Goal: Task Accomplishment & Management: Complete application form

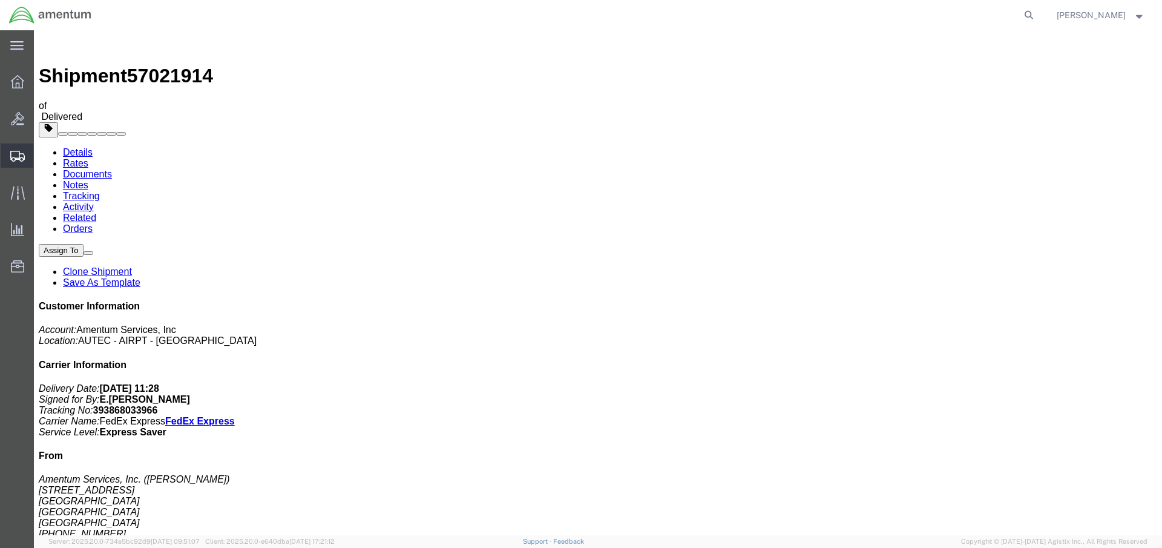
click at [0, 0] on span "Shipment Manager" at bounding box center [0, 0] width 0 height 0
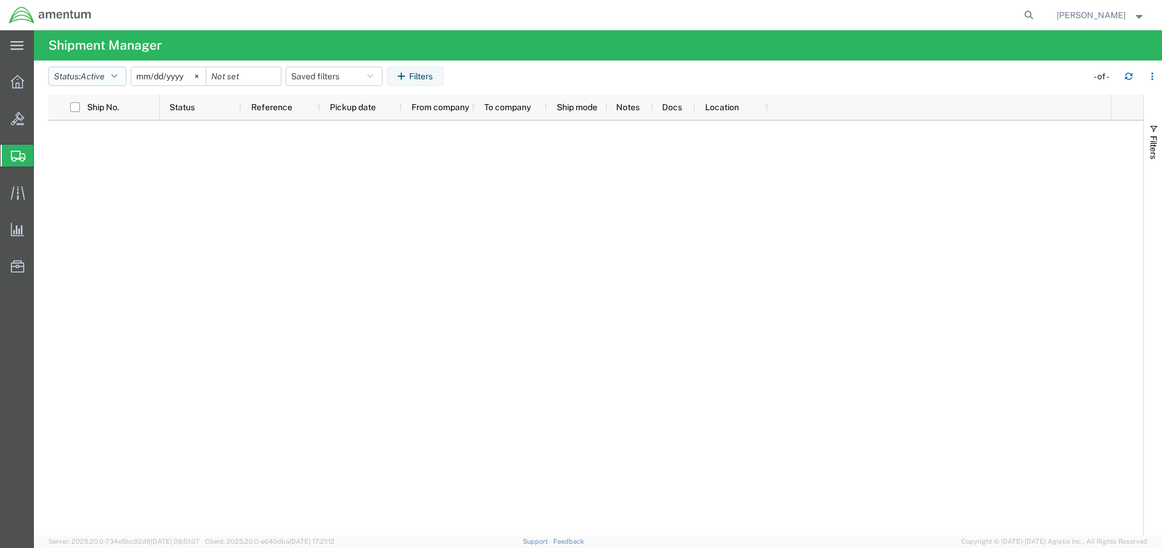
click at [117, 73] on icon "button" at bounding box center [114, 76] width 6 height 8
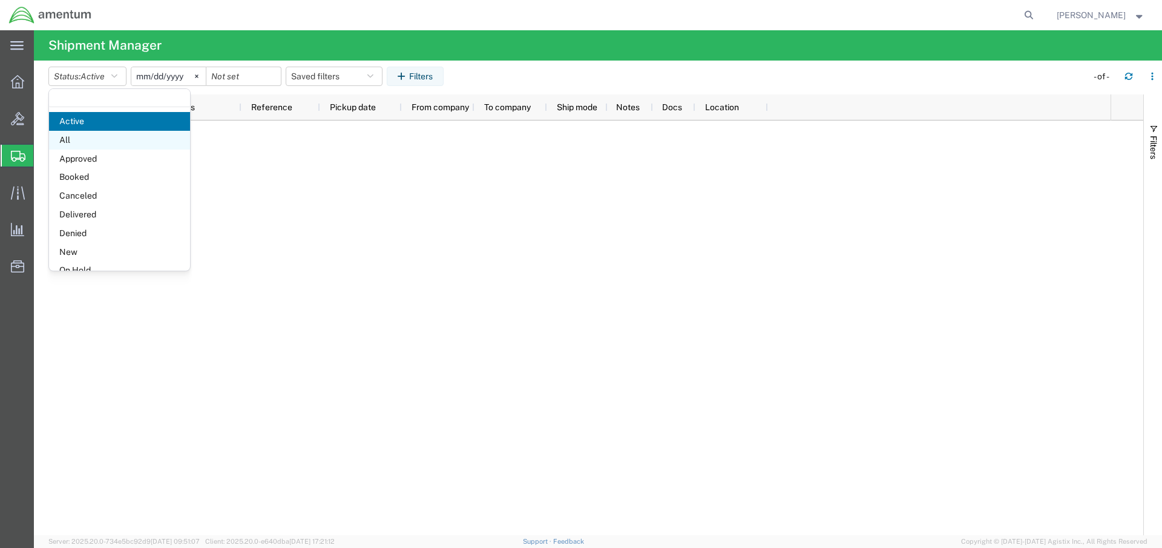
click at [79, 143] on span "All" at bounding box center [119, 140] width 141 height 19
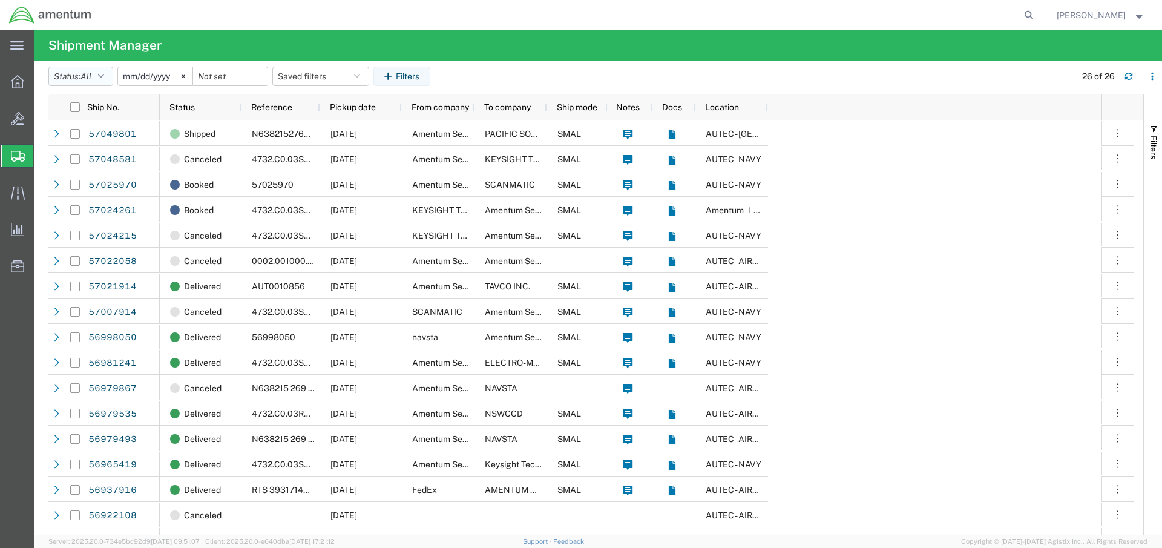
click at [108, 76] on button "Status: All" at bounding box center [80, 76] width 65 height 19
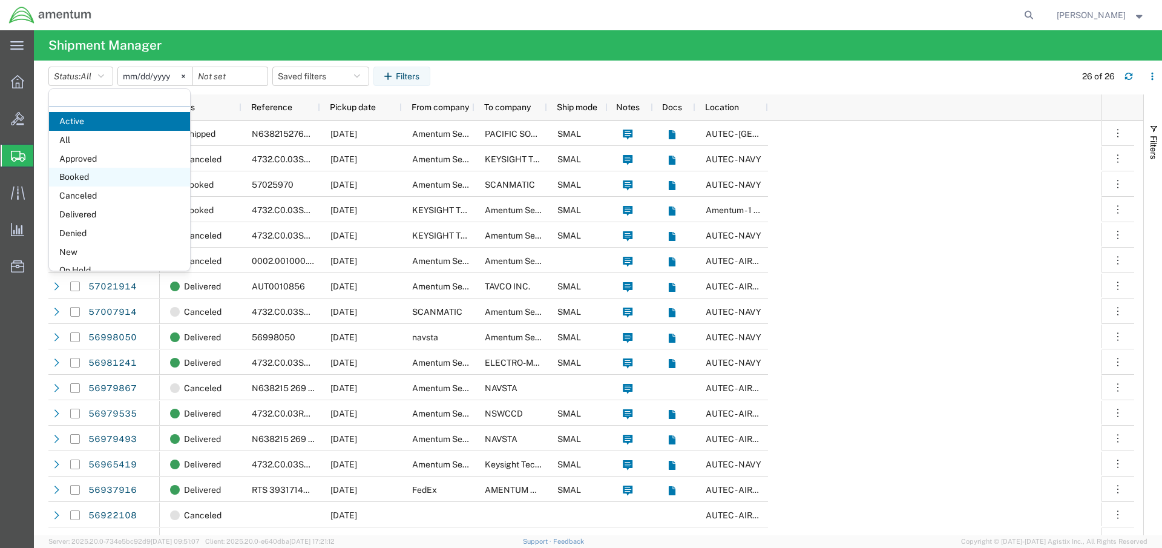
scroll to position [70, 0]
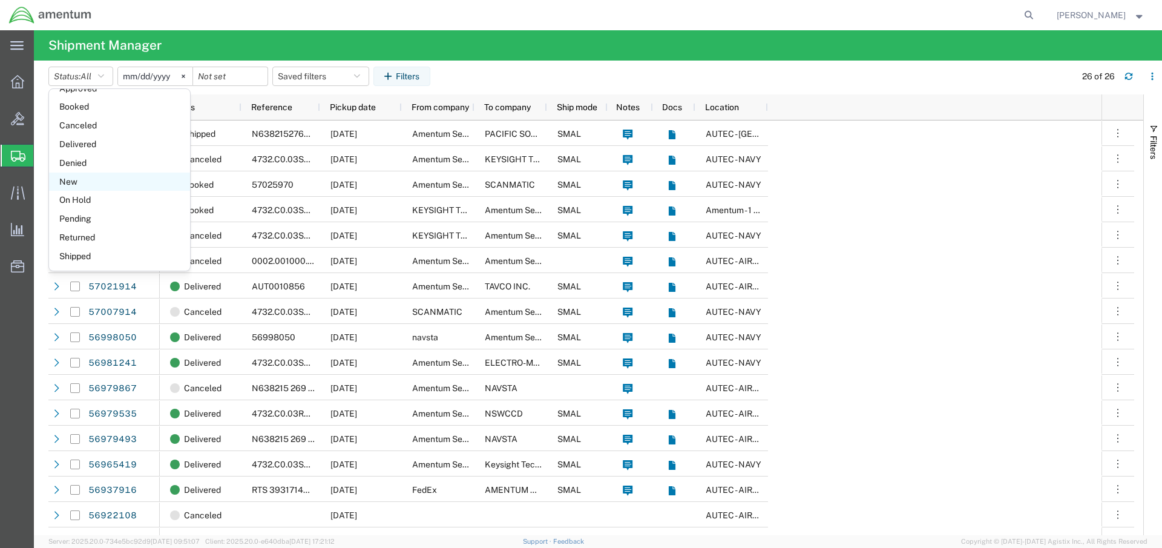
click at [79, 183] on span "New" at bounding box center [119, 181] width 141 height 19
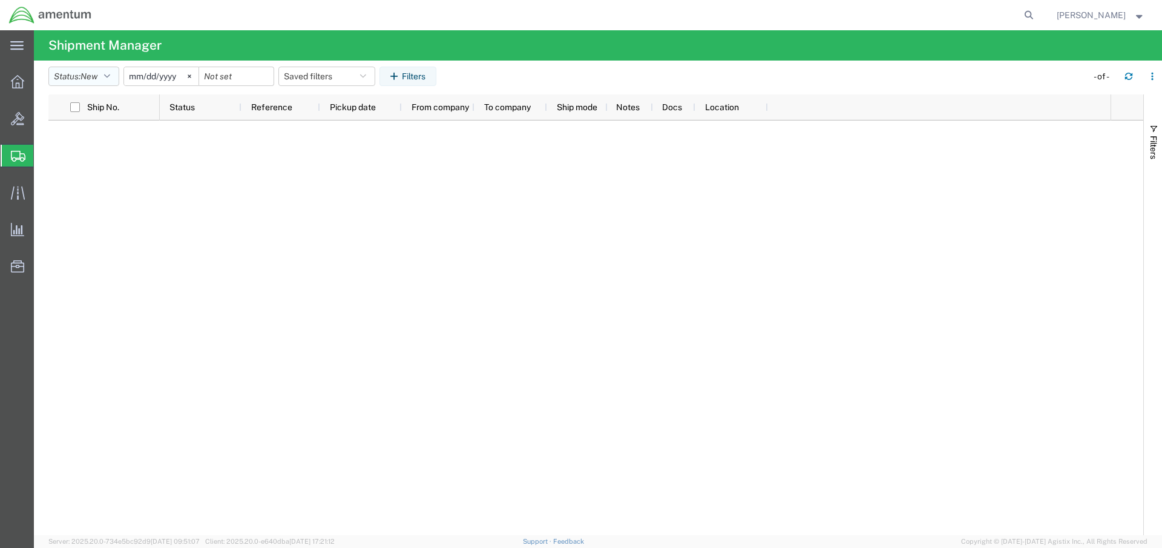
click at [110, 77] on icon "button" at bounding box center [107, 76] width 6 height 8
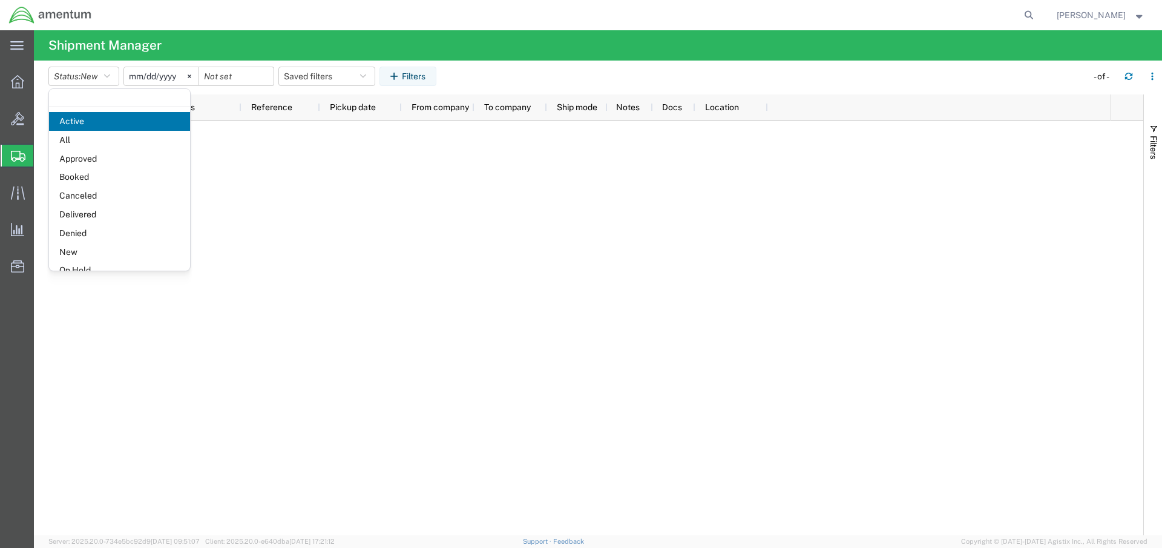
click at [338, 200] on div at bounding box center [635, 327] width 951 height 415
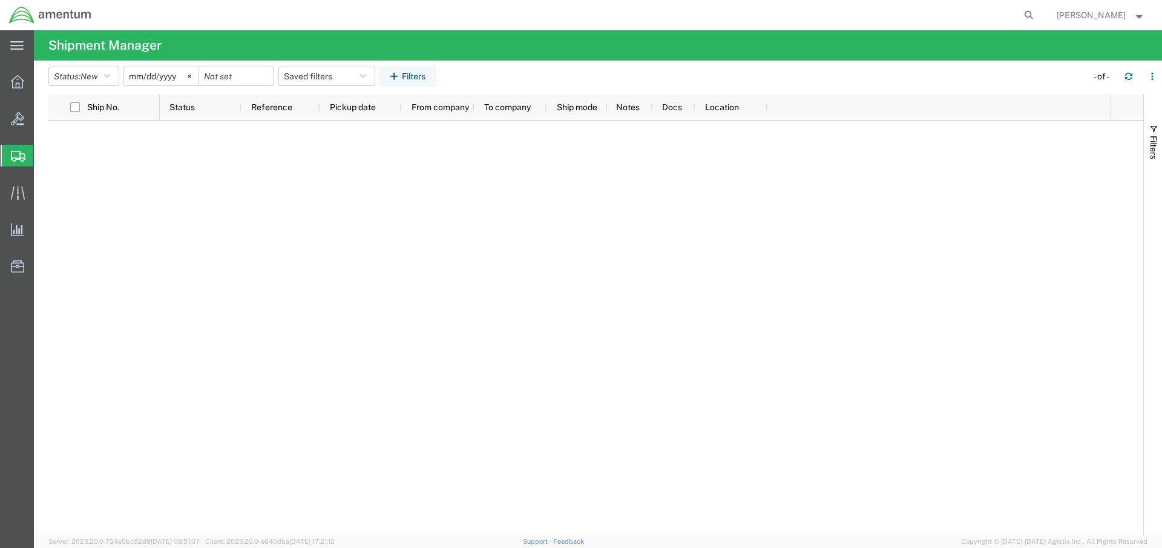
click at [0, 0] on span "Create Shipment" at bounding box center [0, 0] width 0 height 0
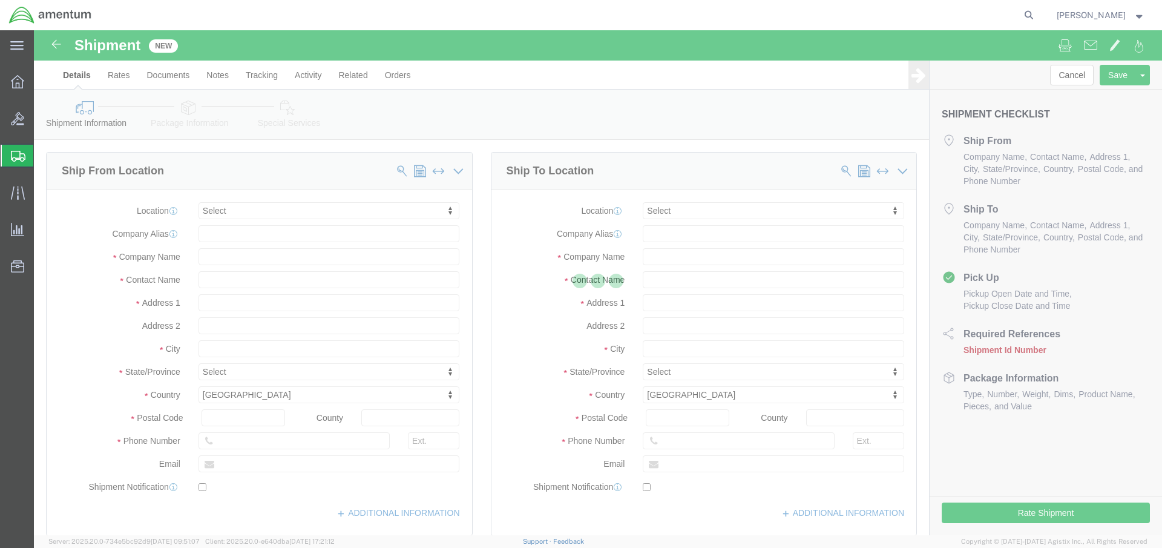
select select
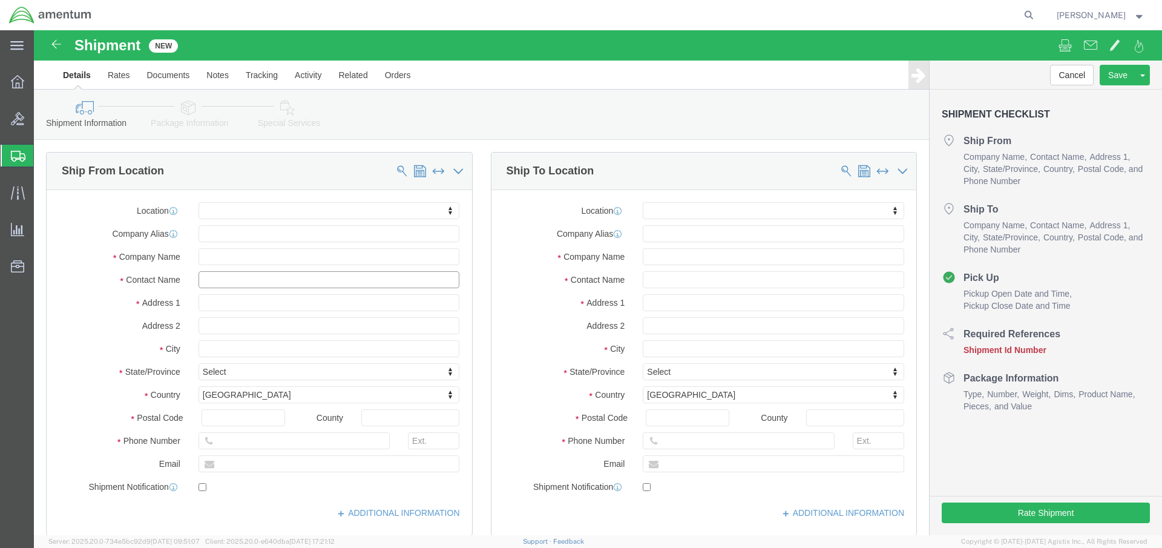
click input "text"
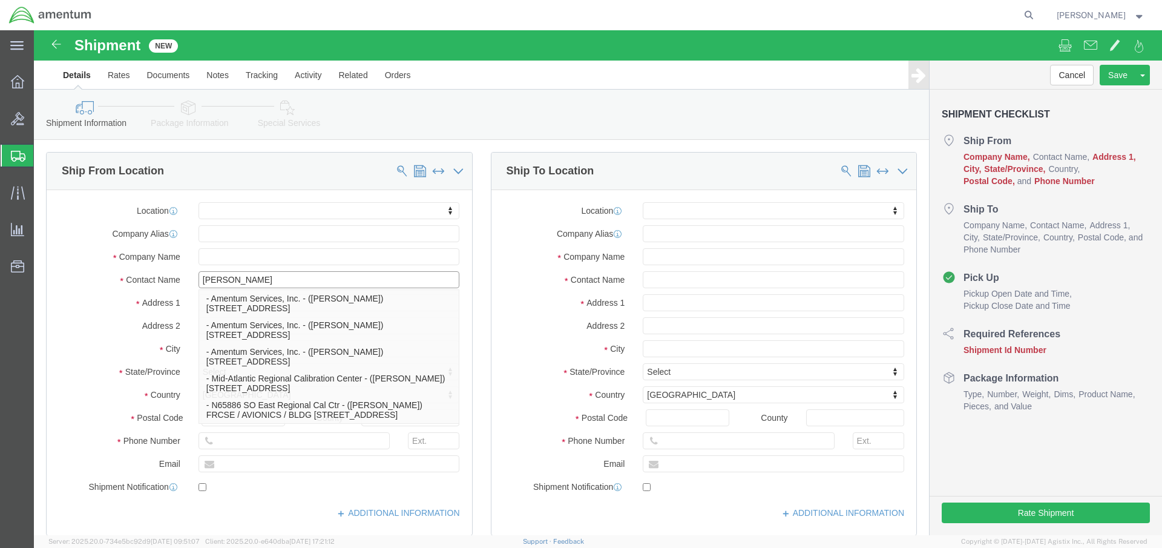
type input "[PERSON_NAME]"
click p "- Amentum Services, Inc. - ([PERSON_NAME]) [STREET_ADDRESS]"
select select "FL"
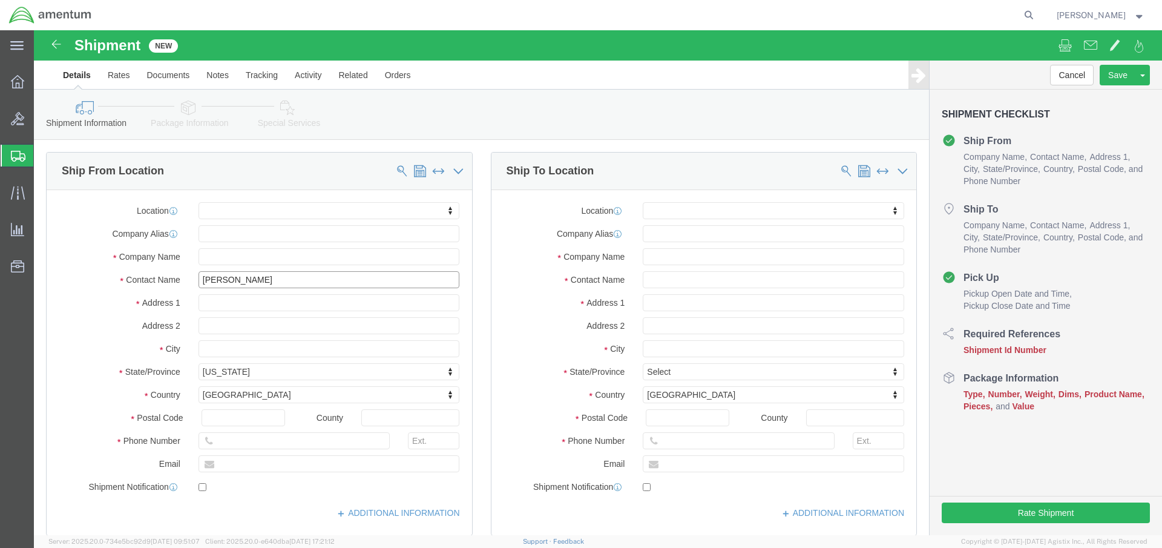
type input "[PERSON_NAME] back"
click input "text"
type input "Navsta"
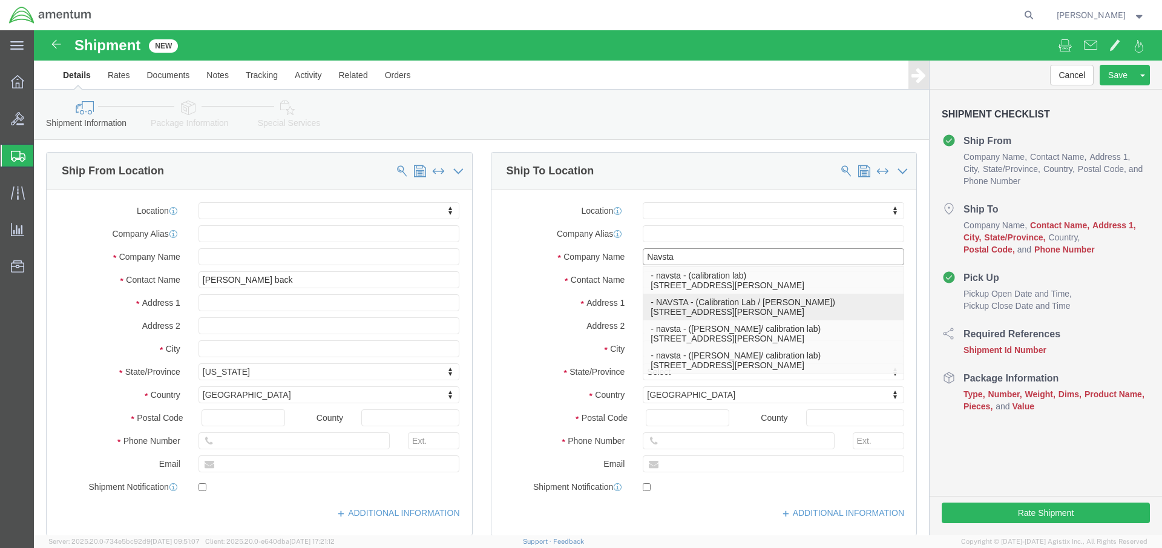
click p "- NAVSTA - (Calibration Lab / [PERSON_NAME]) [STREET_ADDRESS][PERSON_NAME]"
select select "RI"
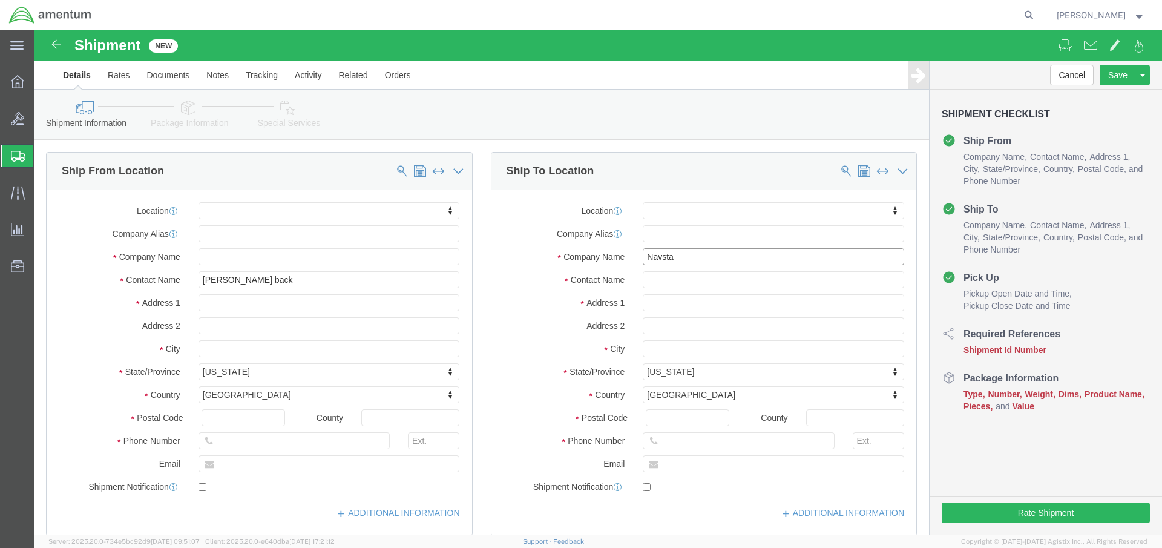
type input "NAVSTA"
click button "Add reference"
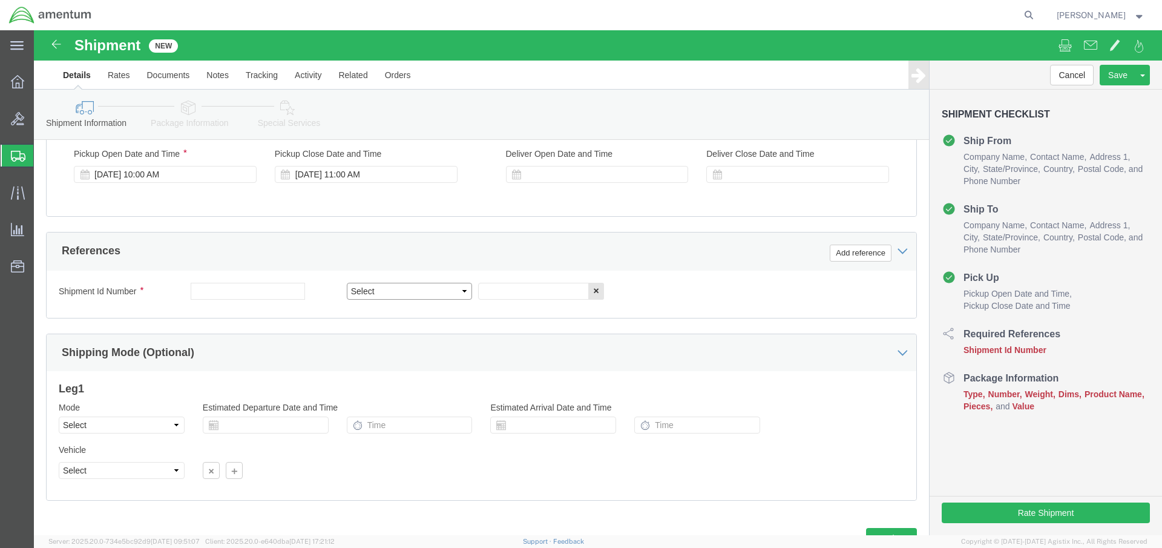
select select "PROJNUM"
click input "text"
type input "4732.C0.03RU.13120301.900E0170"
click button "Add reference"
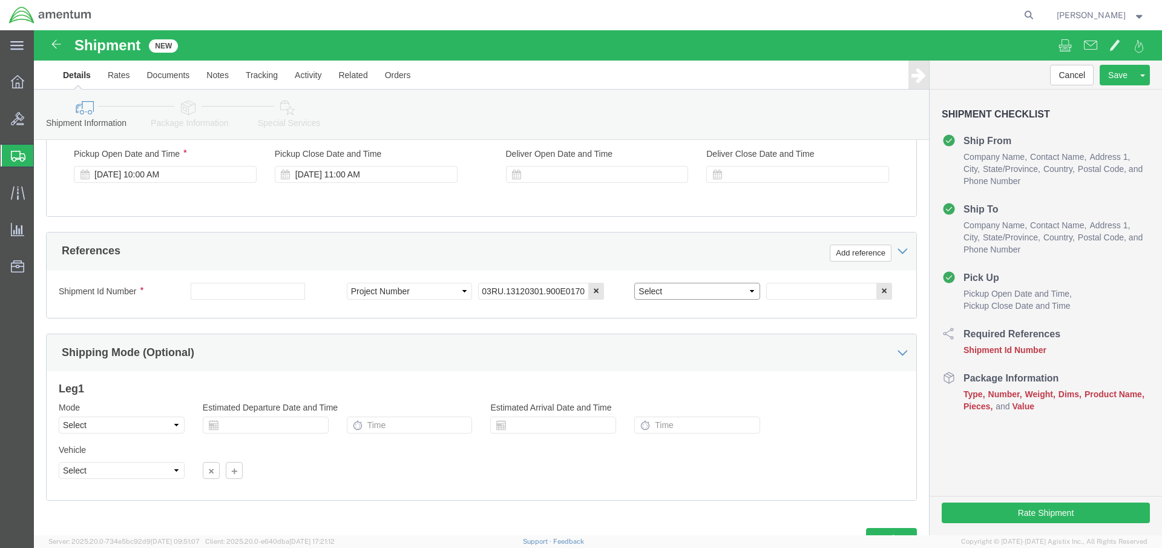
scroll to position [0, 0]
select select "PROJ"
click input "text"
type input "AUTEC"
click input "text"
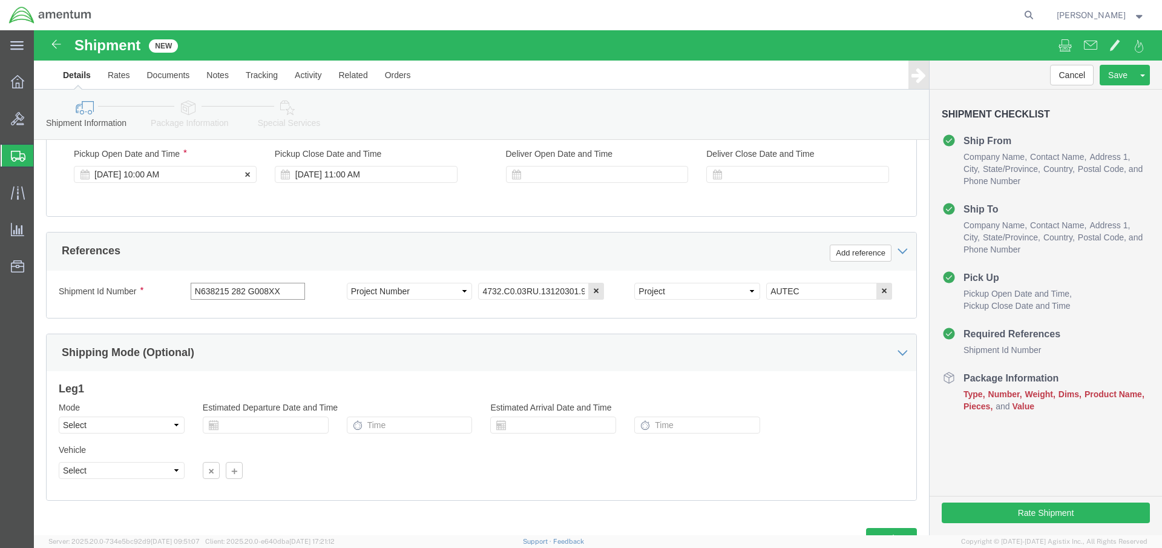
type input "N638215 282 G008XX"
click div "[DATE] 10:00 AM"
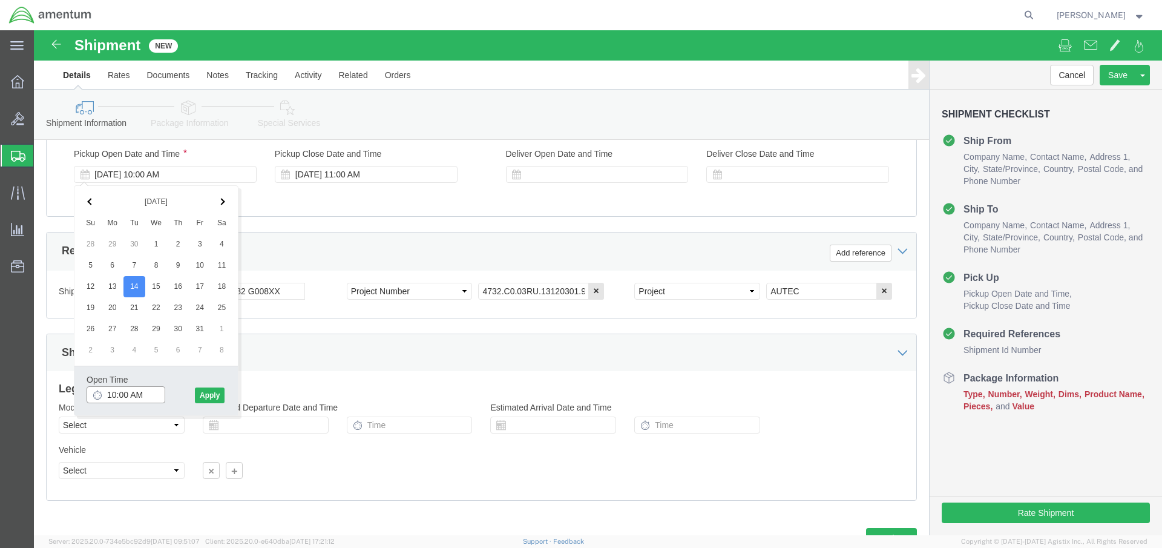
click input "10:00 AM"
type input "7:00 AM"
click button "Apply"
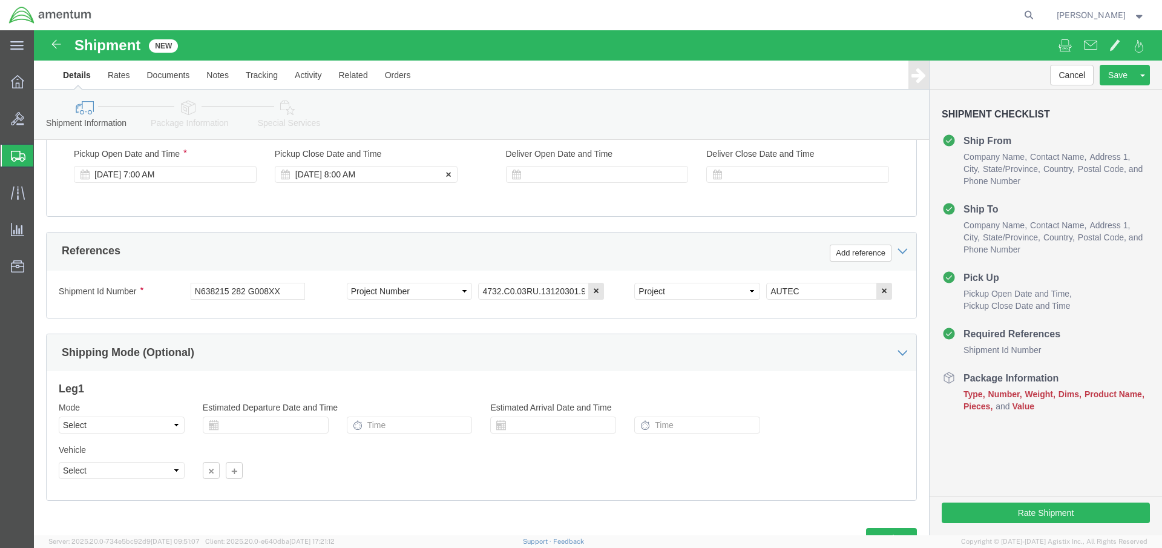
click div "[DATE] 8:00 AM"
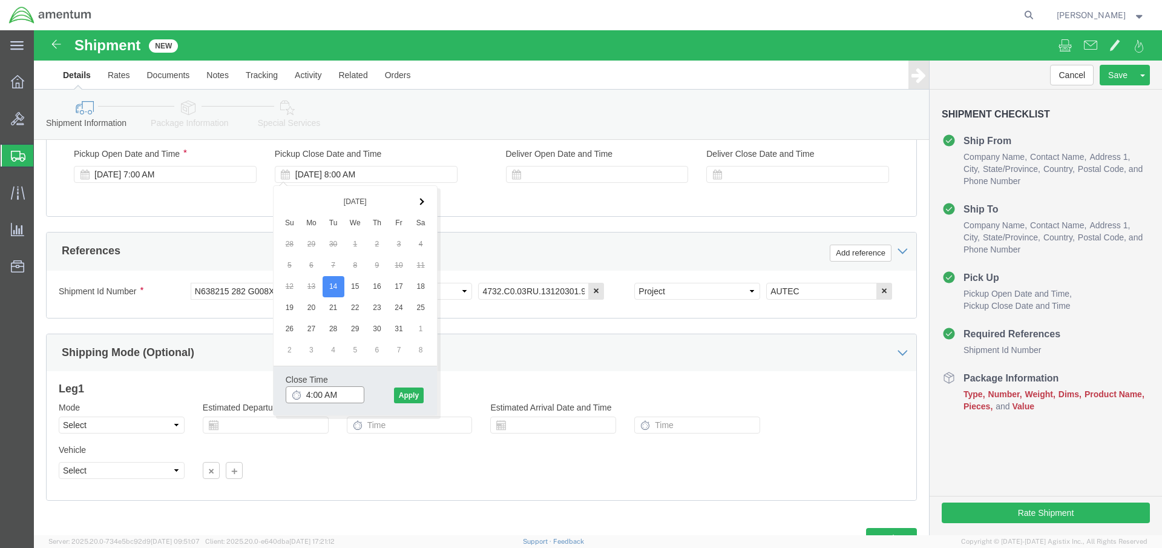
click input "4:00 AM"
type input "4:00 PM"
click button "Apply"
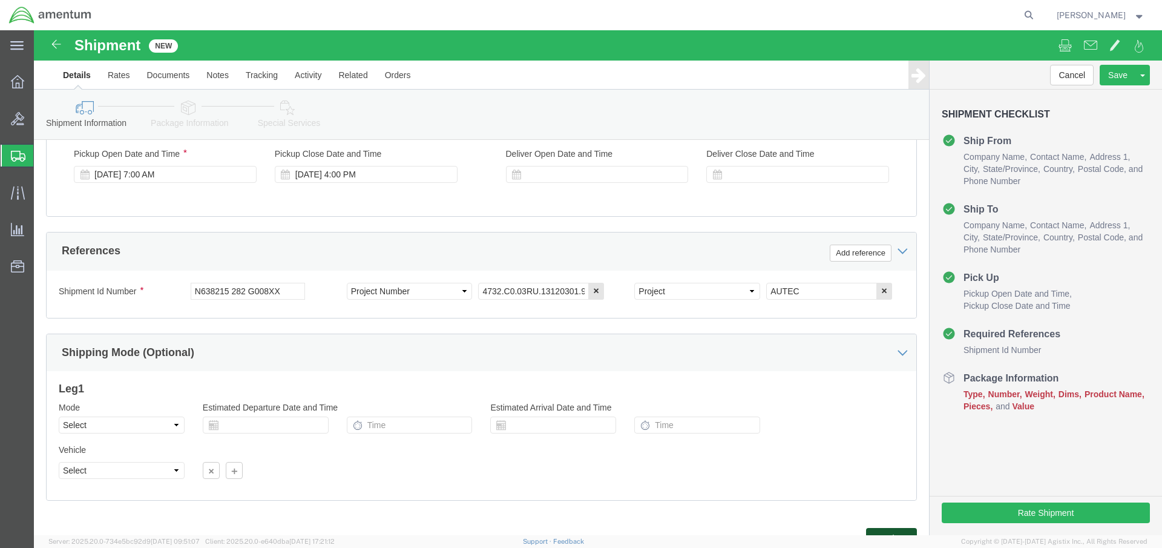
click button "Continue"
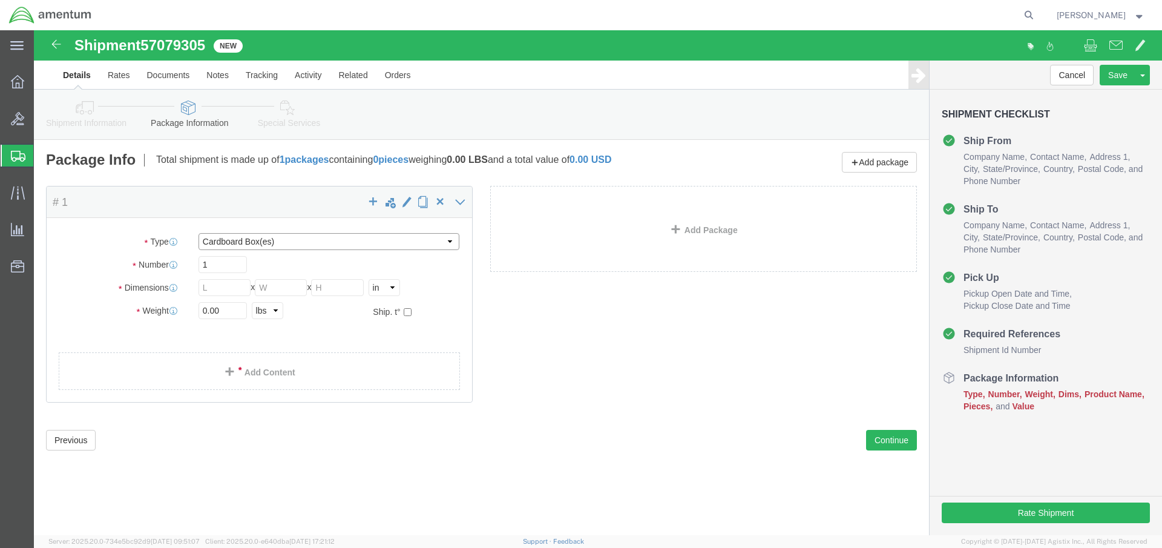
select select "YRPK"
drag, startPoint x: 186, startPoint y: 258, endPoint x: 139, endPoint y: 258, distance: 47.2
click div "Dimensions Length x Width x Height Select cm ft in"
type input "26"
type input "18"
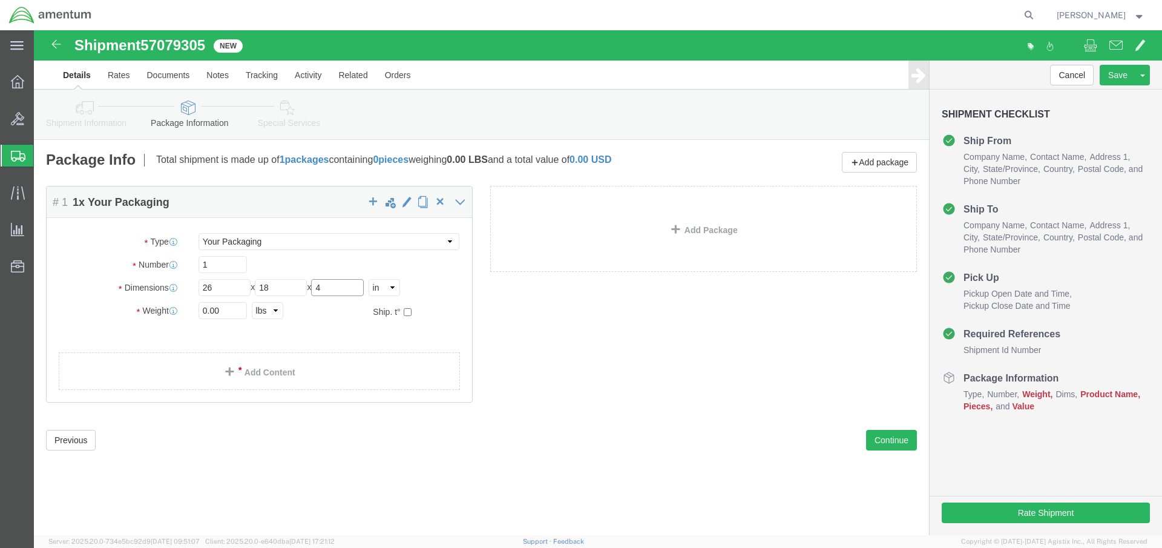
type input "4"
type input "9"
click link "Add Content"
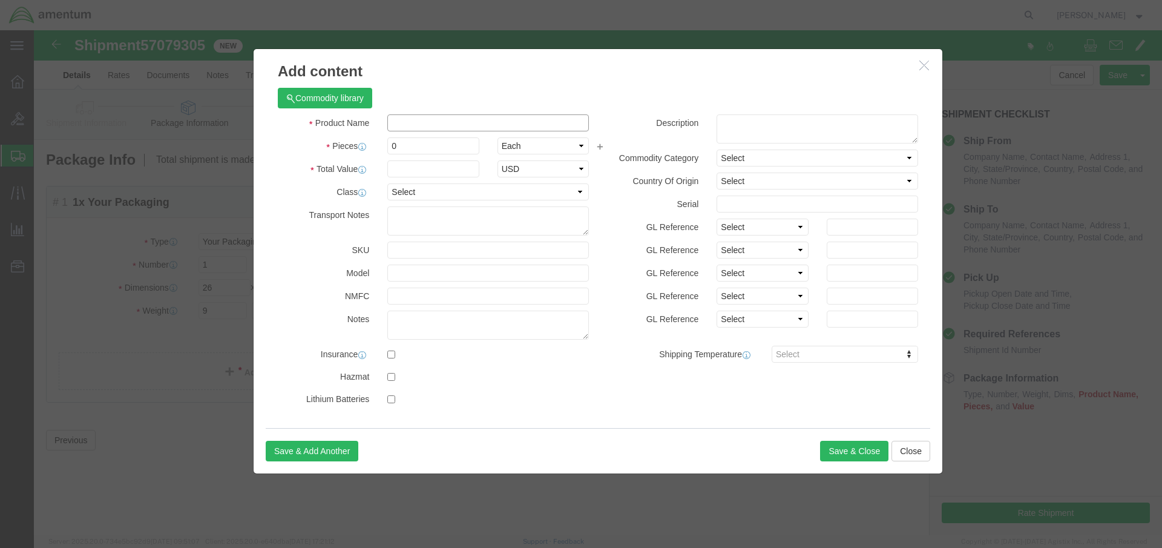
click input "text"
